Goal: Information Seeking & Learning: Learn about a topic

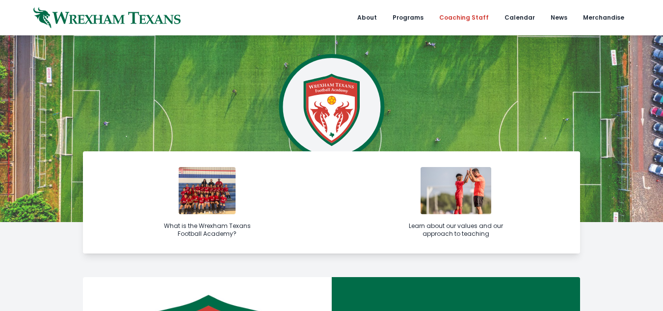
click at [484, 18] on link "Coaching Staff" at bounding box center [463, 17] width 61 height 35
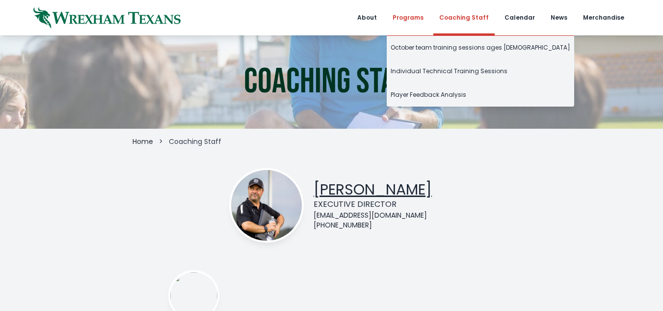
click at [407, 20] on link "Programs" at bounding box center [408, 17] width 43 height 35
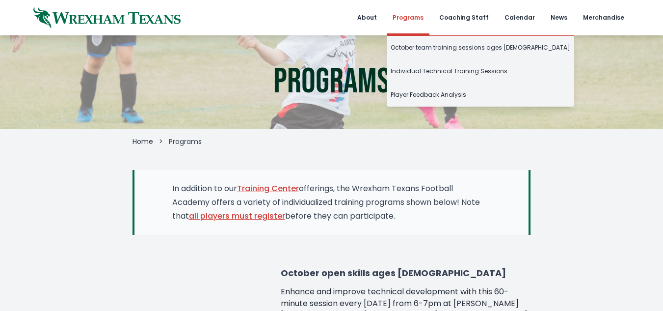
click at [429, 23] on link "Programs" at bounding box center [408, 17] width 43 height 35
click at [429, 28] on link "Programs" at bounding box center [408, 17] width 43 height 35
click at [428, 26] on link "Programs" at bounding box center [408, 17] width 43 height 35
click at [436, 52] on link "October team training sessions ages [DEMOGRAPHIC_DATA]" at bounding box center [480, 48] width 187 height 24
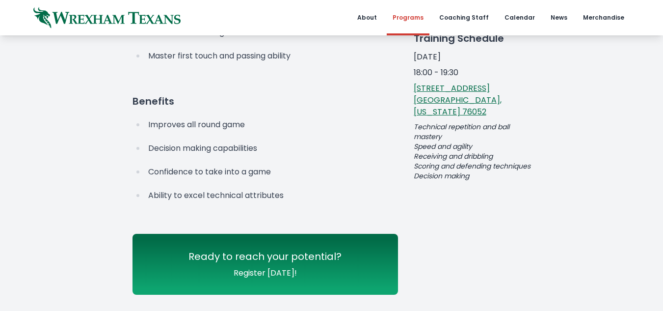
scroll to position [217, 0]
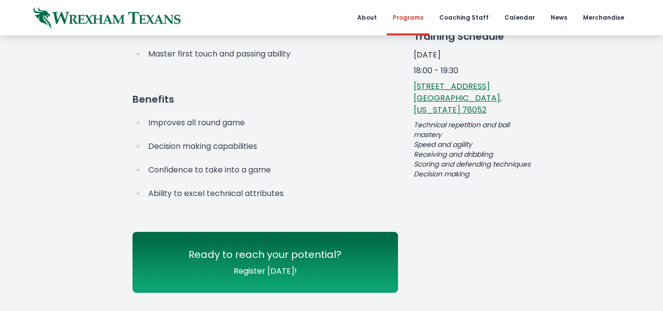
click at [464, 102] on link "1069 Eagle Blvd Haslet, Texas 76052" at bounding box center [458, 97] width 88 height 35
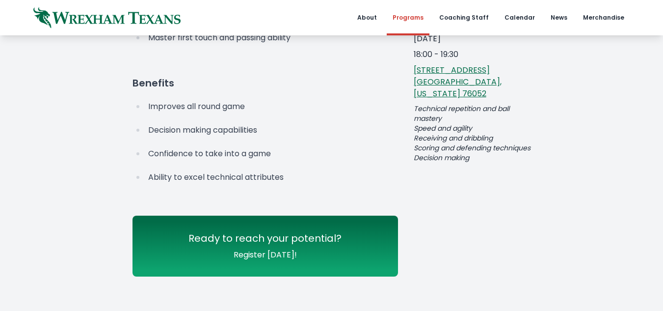
scroll to position [235, 0]
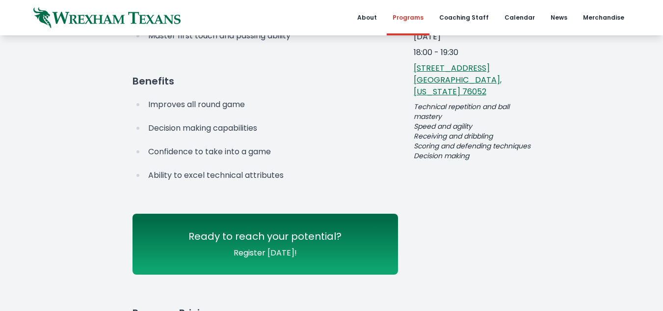
click at [40, 225] on div "October team training sessions ages 6-12 Home > Programs > October team trainin…" at bounding box center [331, 108] width 663 height 617
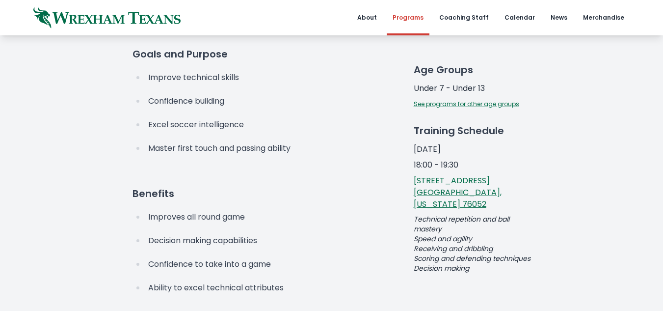
scroll to position [122, 0]
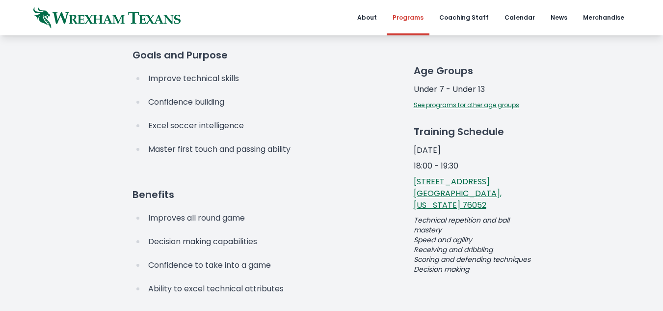
click at [511, 105] on link "See programs for other age groups" at bounding box center [466, 105] width 105 height 8
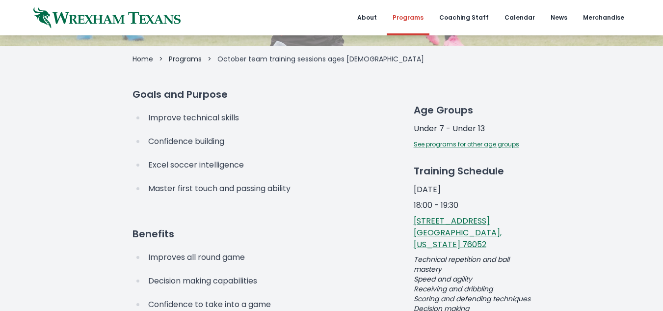
scroll to position [81, 0]
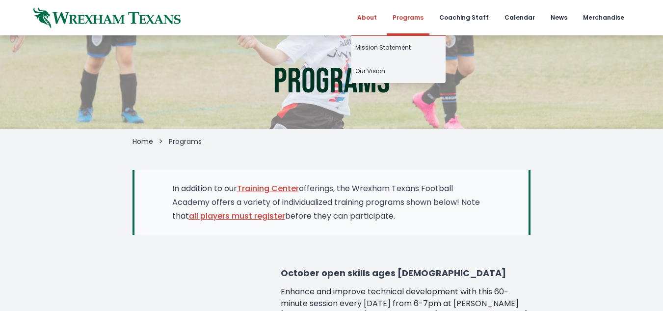
click at [377, 10] on link "About" at bounding box center [366, 17] width 31 height 35
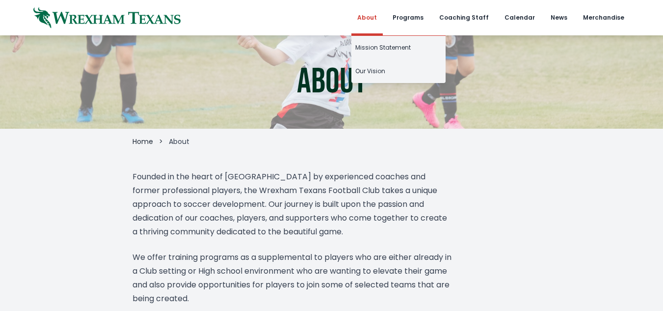
click at [380, 30] on link "About" at bounding box center [366, 17] width 31 height 35
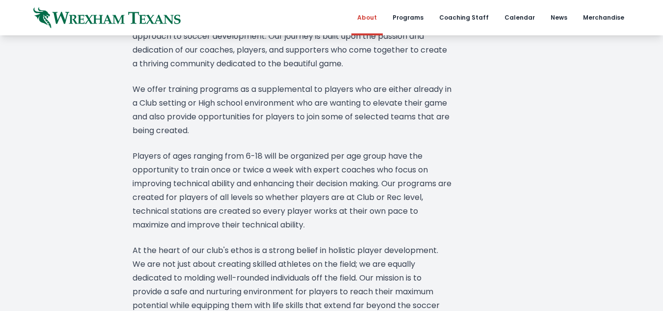
scroll to position [168, 0]
click at [465, 23] on link "Coaching Staff" at bounding box center [463, 17] width 61 height 35
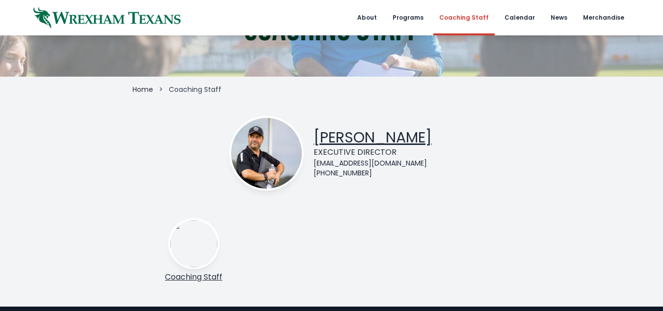
scroll to position [52, 0]
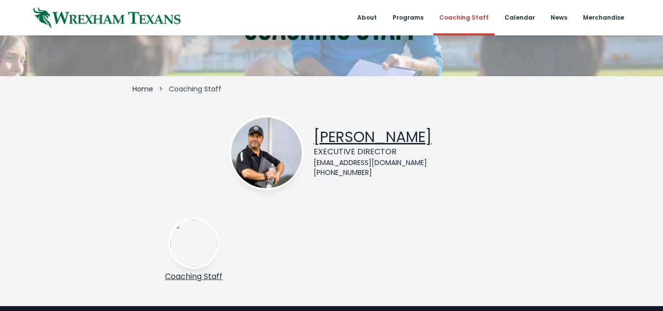
click at [199, 261] on img at bounding box center [193, 242] width 47 height 47
click at [205, 279] on link "Coaching Staff" at bounding box center [193, 275] width 57 height 11
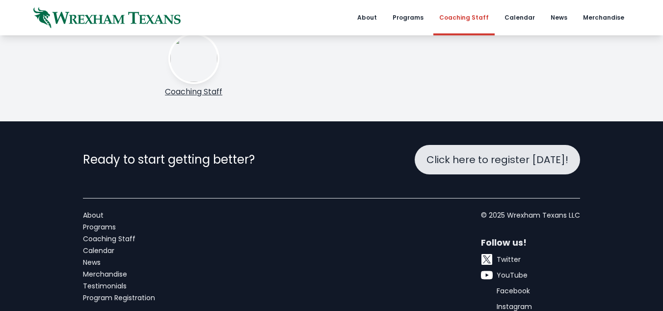
scroll to position [250, 0]
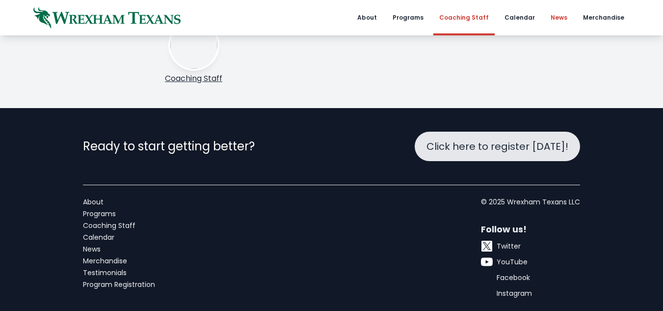
click at [565, 15] on link "News" at bounding box center [559, 17] width 28 height 35
click at [611, 13] on link "Merchandise" at bounding box center [603, 17] width 53 height 35
